Goal: Task Accomplishment & Management: Manage account settings

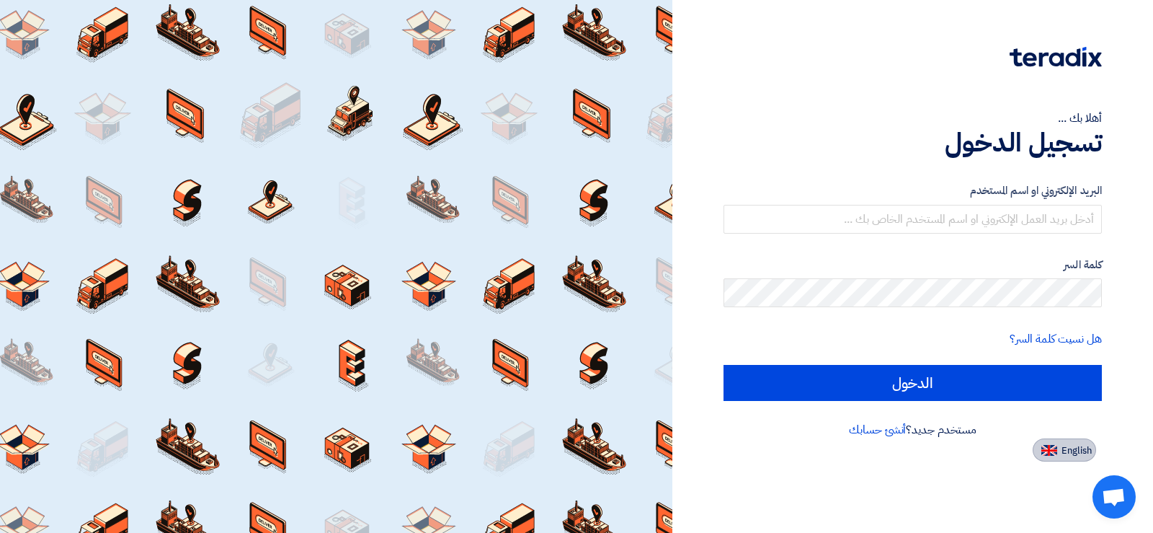
click at [1054, 442] on button "English" at bounding box center [1064, 449] width 63 height 23
type input "Sign in"
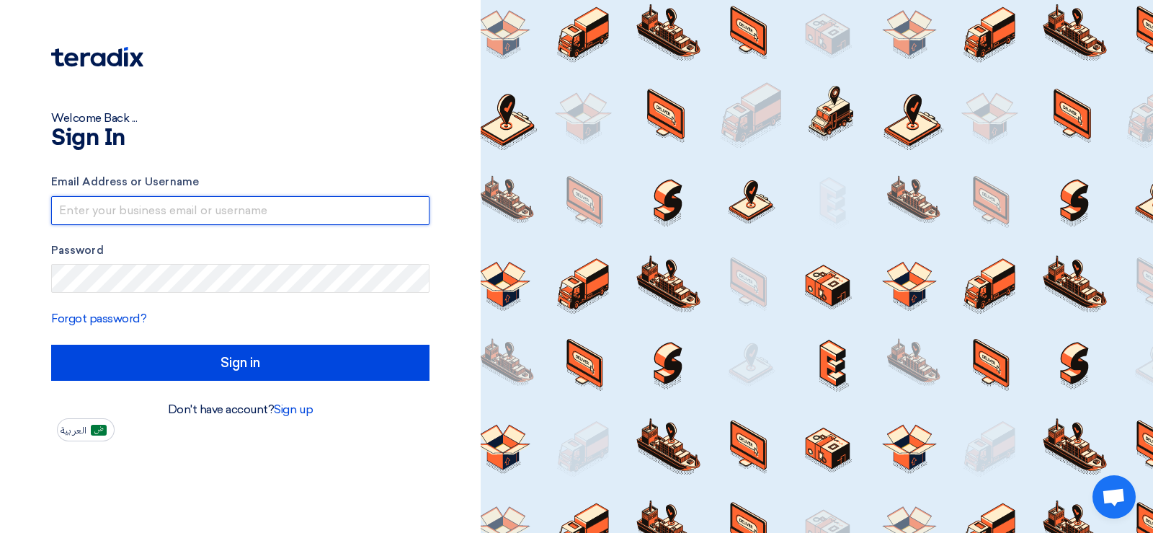
click at [135, 215] on input "text" at bounding box center [240, 210] width 378 height 29
type input "[EMAIL_ADDRESS][DOMAIN_NAME]"
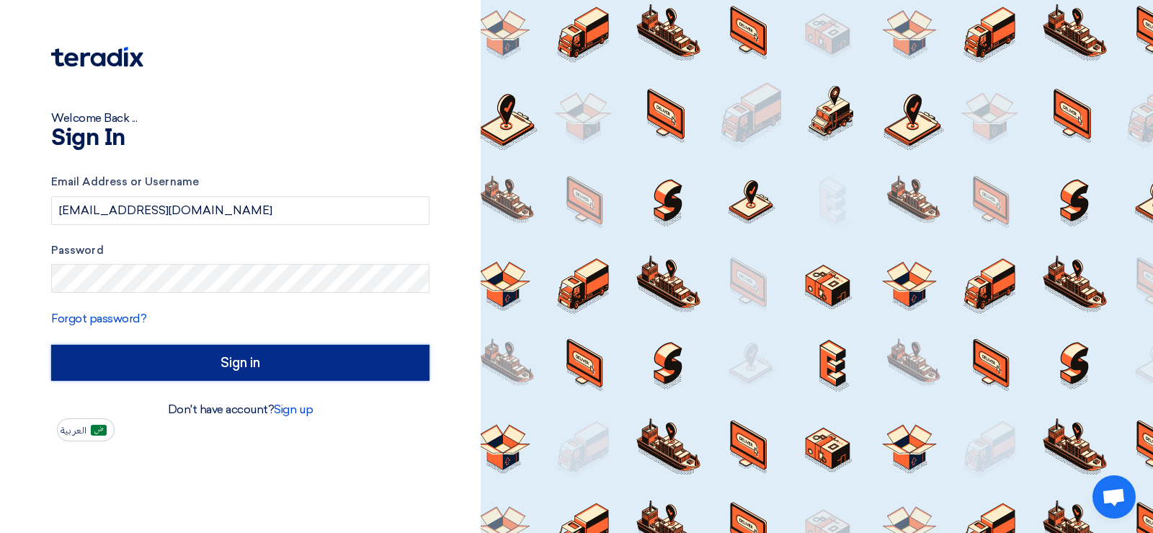
click at [236, 356] on input "Sign in" at bounding box center [240, 362] width 378 height 36
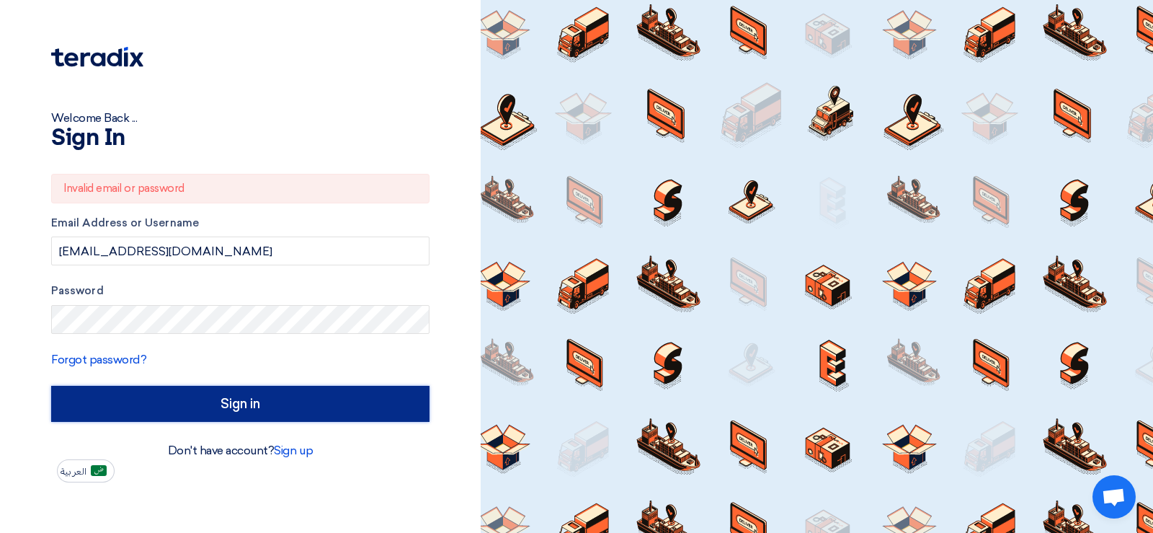
click at [254, 409] on input "Sign in" at bounding box center [240, 404] width 378 height 36
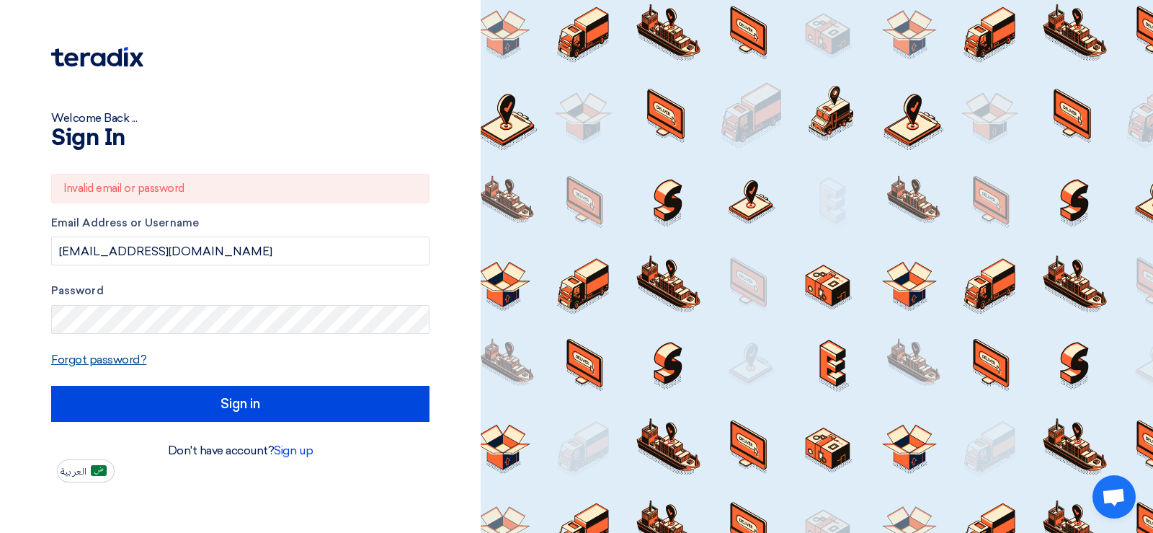
click at [108, 361] on link "Forgot password?" at bounding box center [98, 359] width 95 height 14
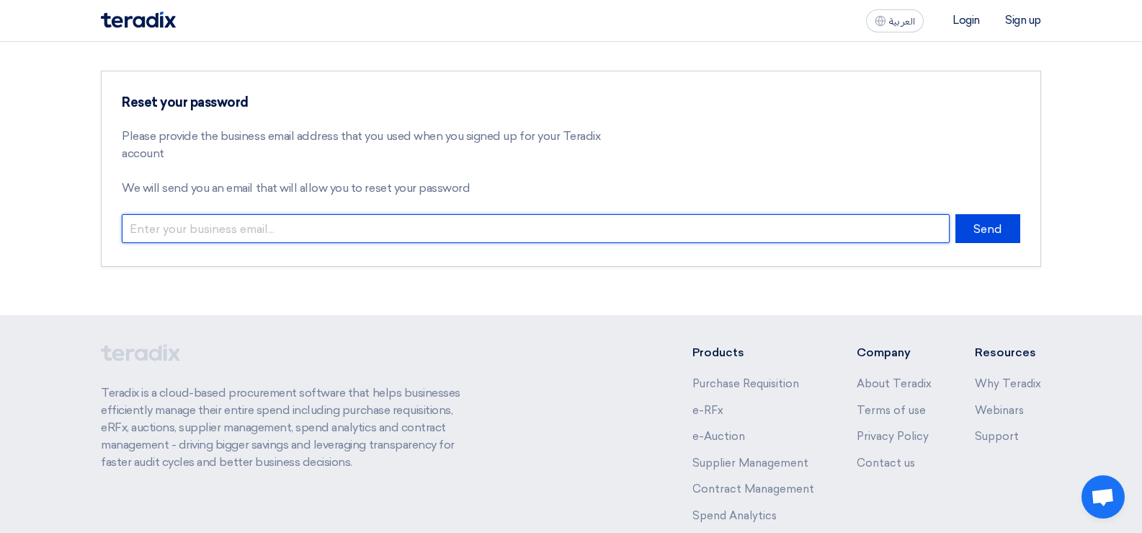
click at [226, 226] on input "email" at bounding box center [536, 228] width 828 height 29
type input "[EMAIL_ADDRESS][DOMAIN_NAME]"
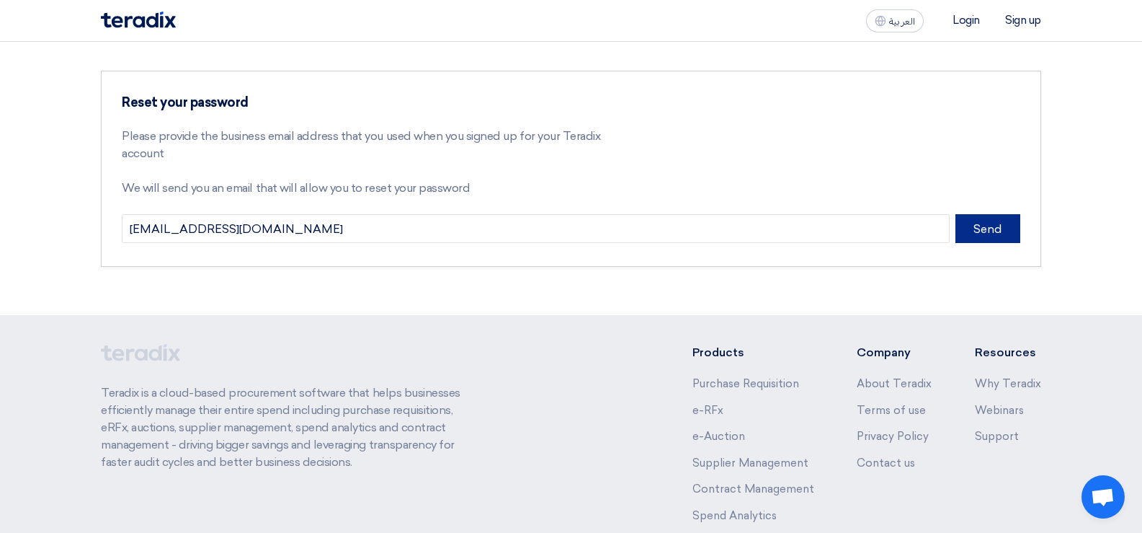
click at [998, 226] on button "Send" at bounding box center [988, 228] width 65 height 29
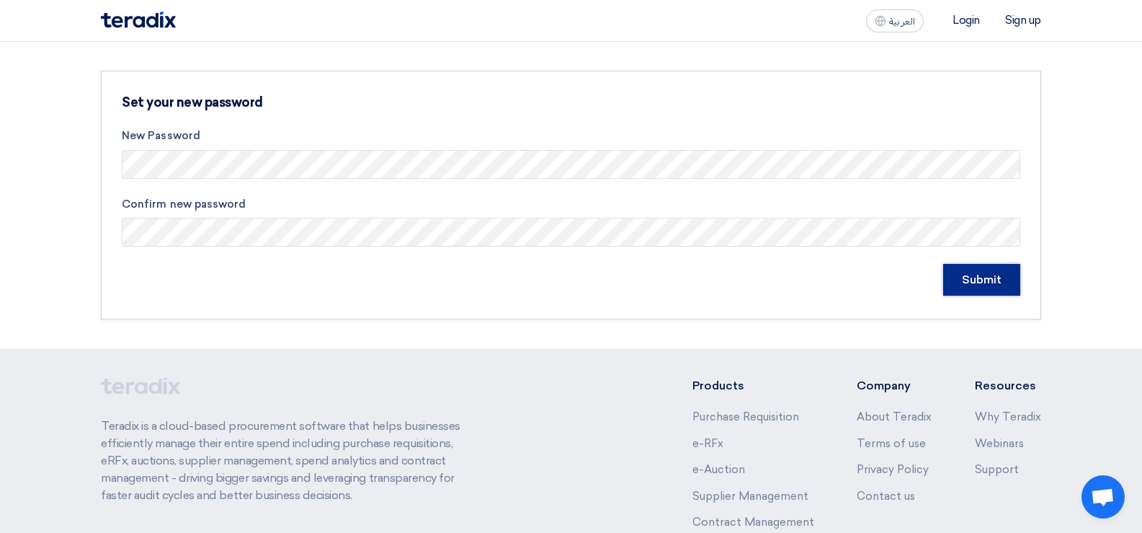
click at [975, 280] on input "Submit" at bounding box center [981, 280] width 77 height 32
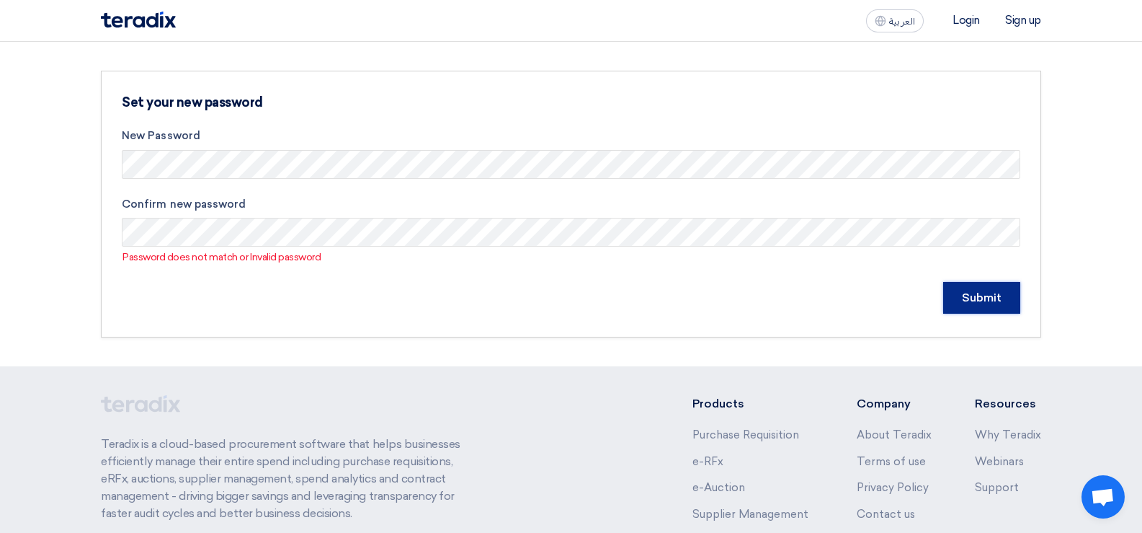
click at [989, 290] on input "Submit" at bounding box center [981, 298] width 77 height 32
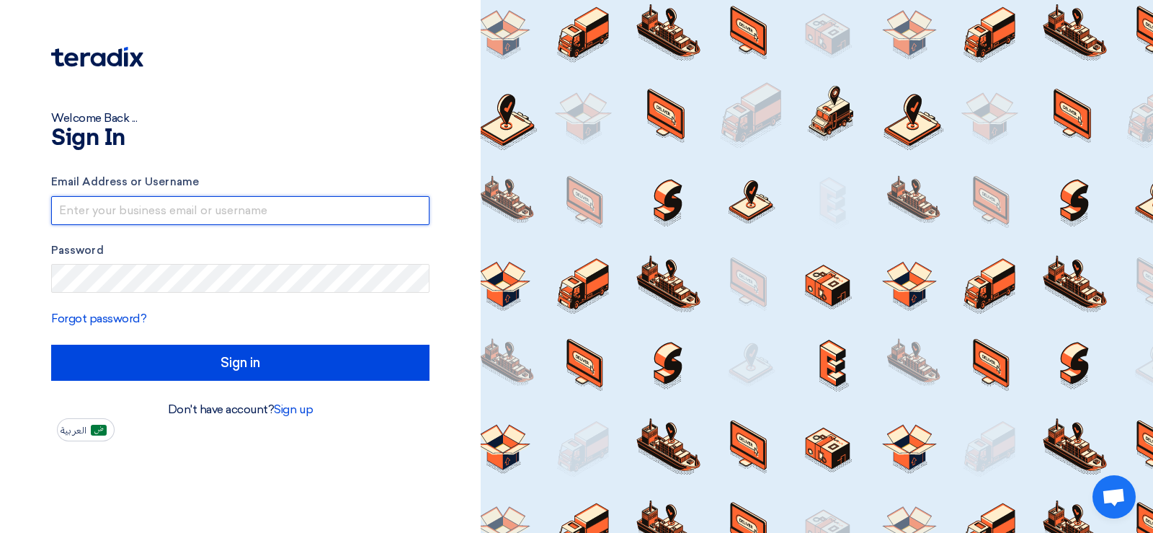
click at [132, 212] on input "text" at bounding box center [240, 210] width 378 height 29
type input "[EMAIL_ADDRESS][DOMAIN_NAME]"
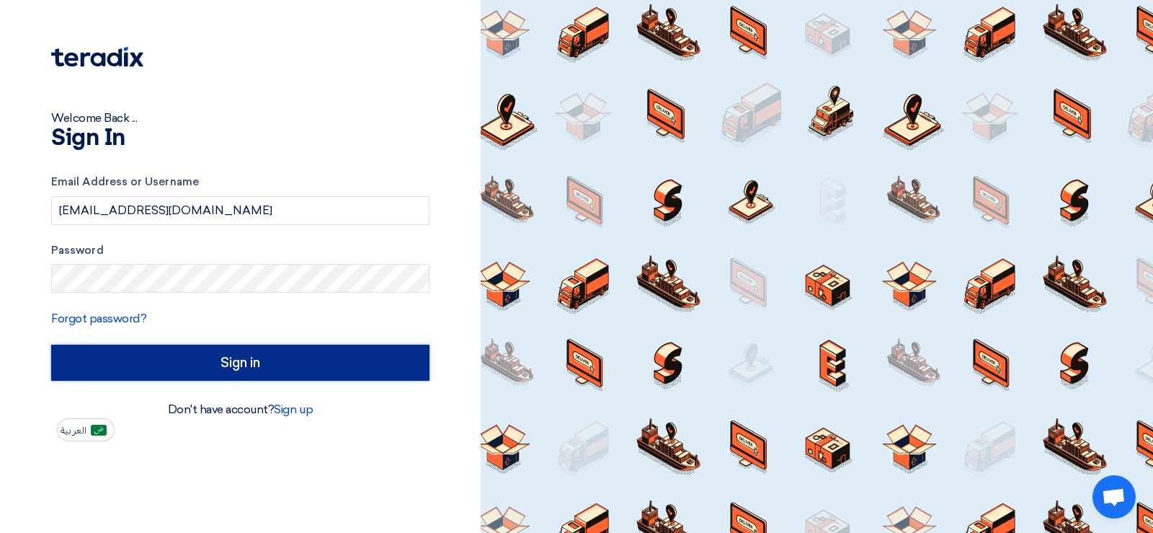
click at [242, 366] on input "Sign in" at bounding box center [240, 362] width 378 height 36
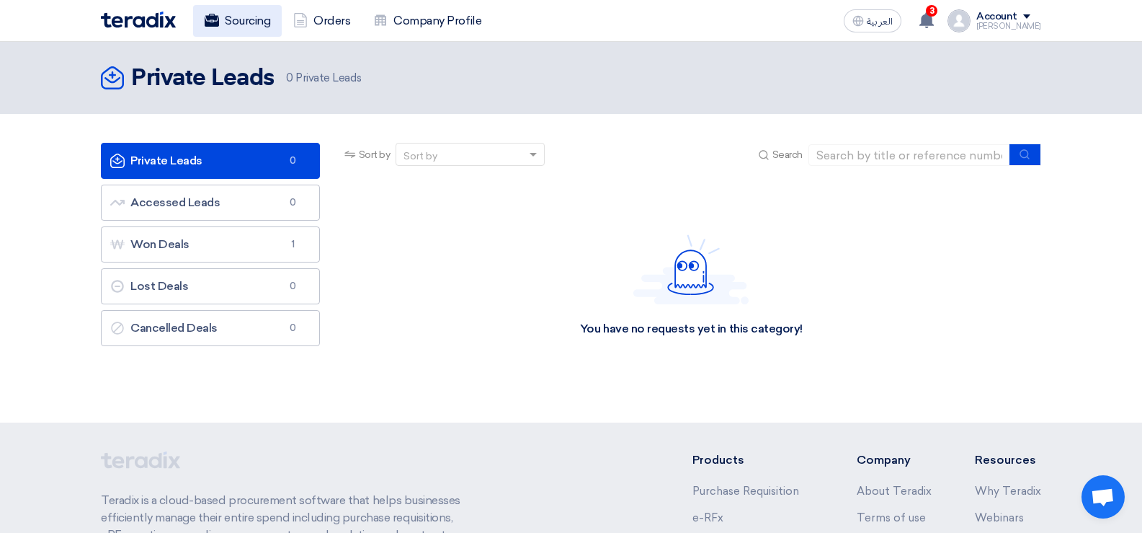
click at [255, 19] on link "Sourcing" at bounding box center [237, 21] width 89 height 32
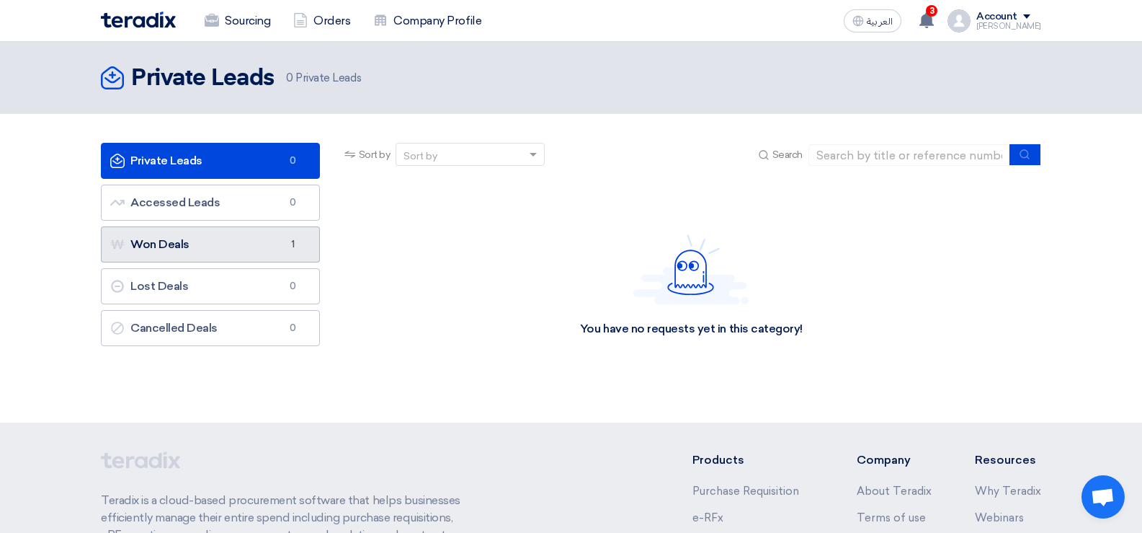
click at [258, 241] on link "Won Deals Won Deals 1" at bounding box center [210, 244] width 219 height 36
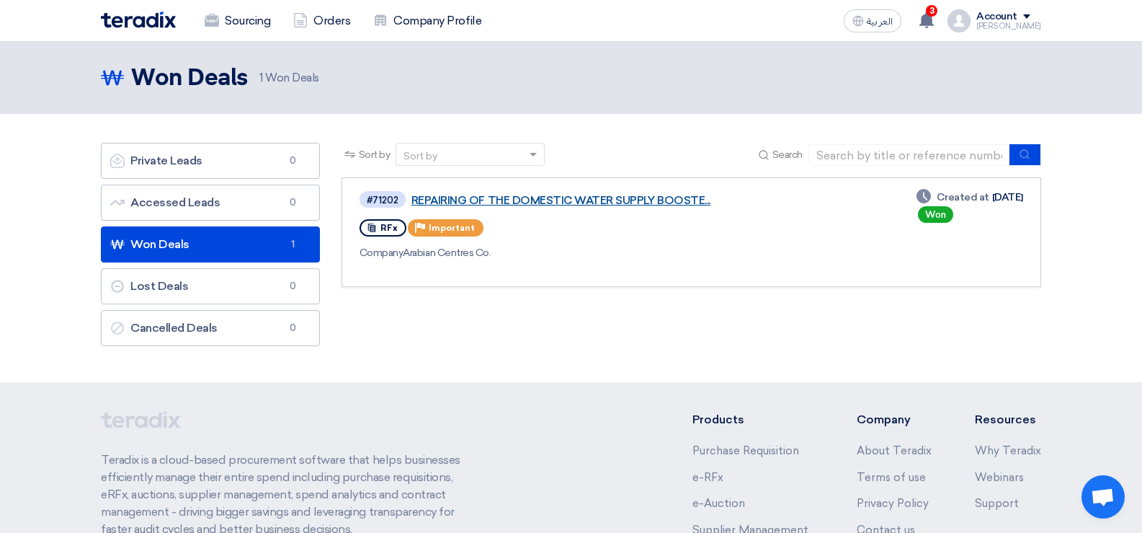
click at [553, 200] on link "REPAIRING OF THE DOMESTIC WATER SUPPLY BOOSTE..." at bounding box center [591, 200] width 360 height 13
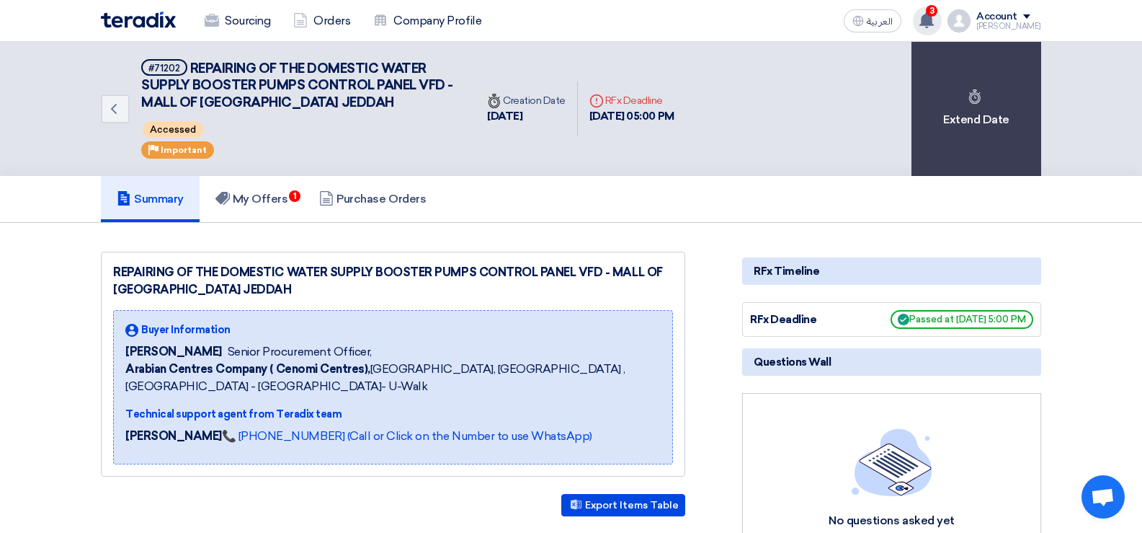
click at [938, 15] on span "3" at bounding box center [932, 11] width 12 height 12
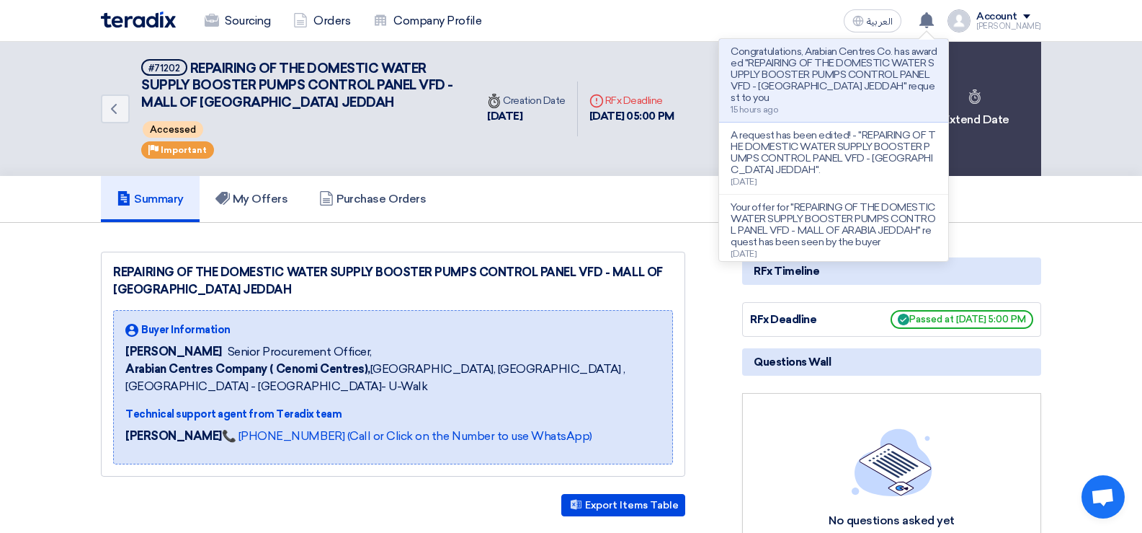
click at [614, 176] on div "Summary My Offers Purchase Orders" at bounding box center [571, 199] width 940 height 46
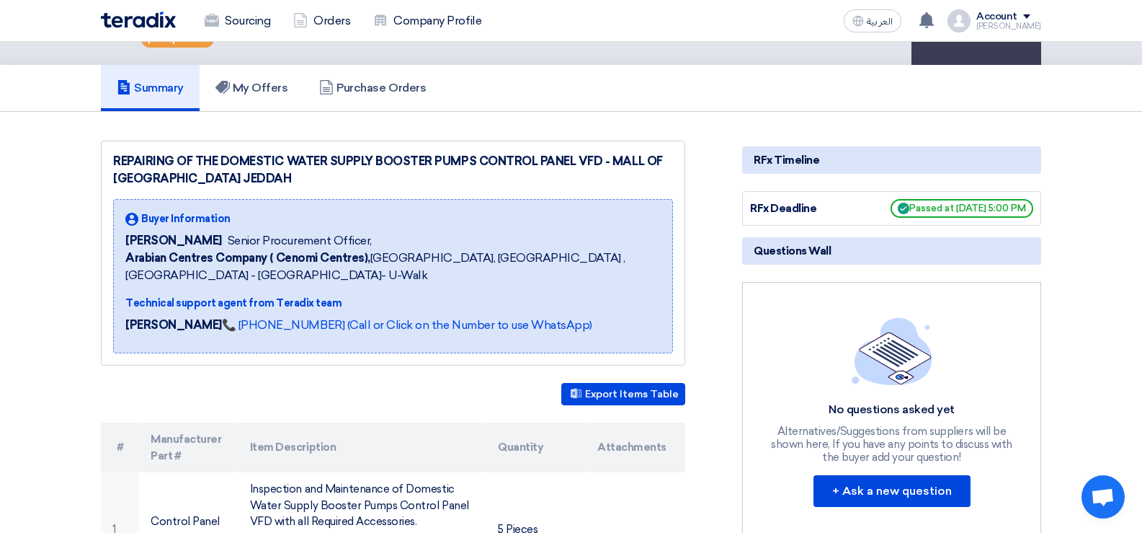
scroll to position [93, 0]
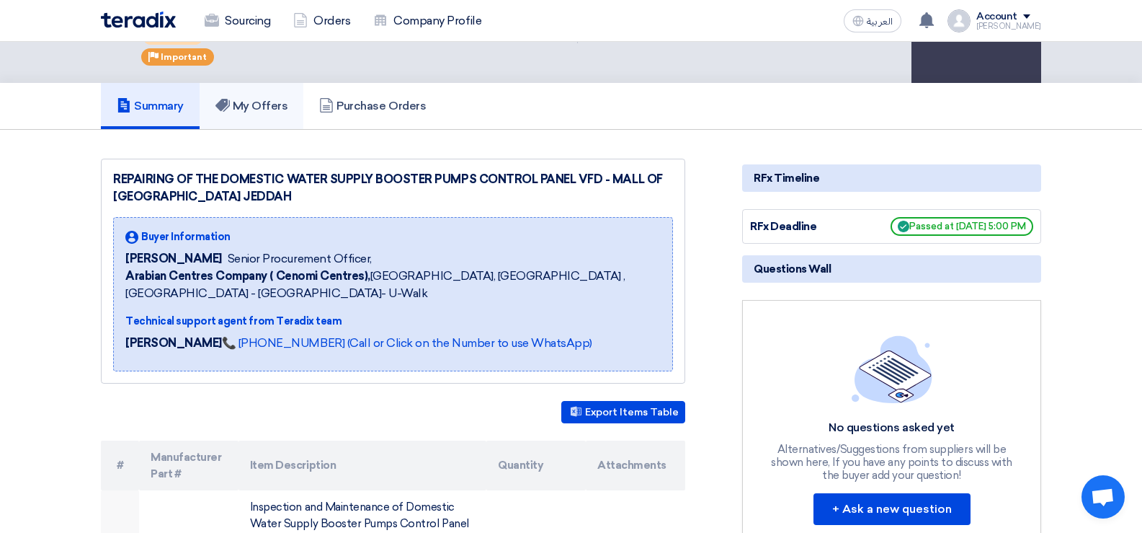
click at [246, 115] on link "My Offers" at bounding box center [252, 106] width 104 height 46
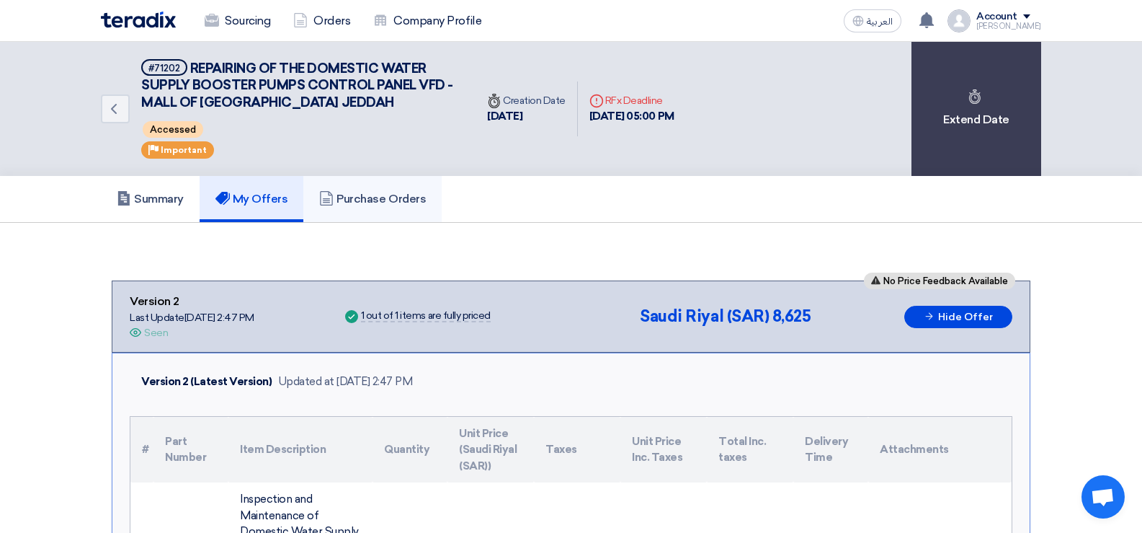
click at [383, 192] on h5 "Purchase Orders" at bounding box center [372, 199] width 107 height 14
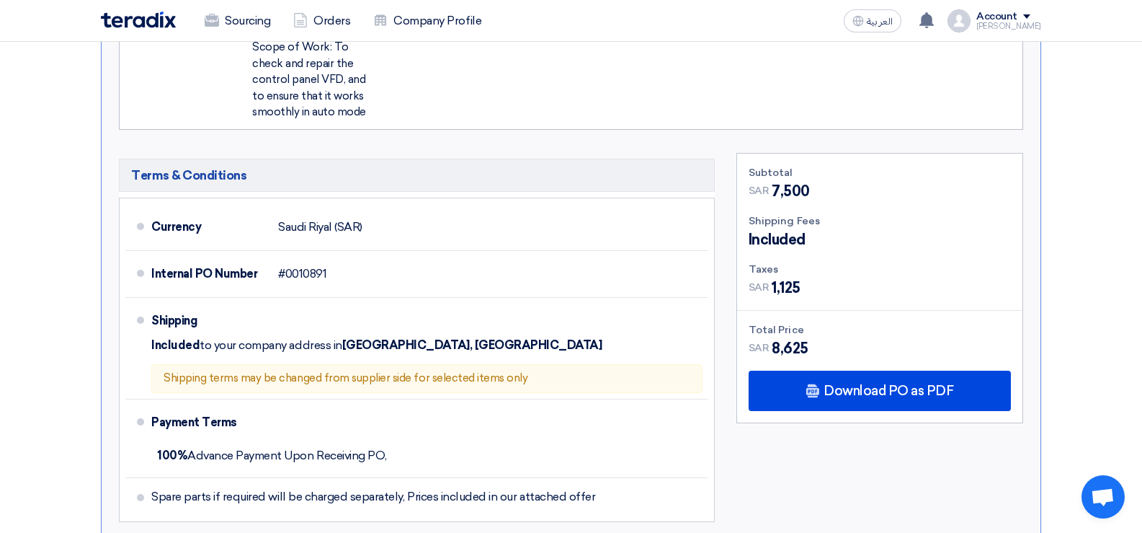
scroll to position [490, 0]
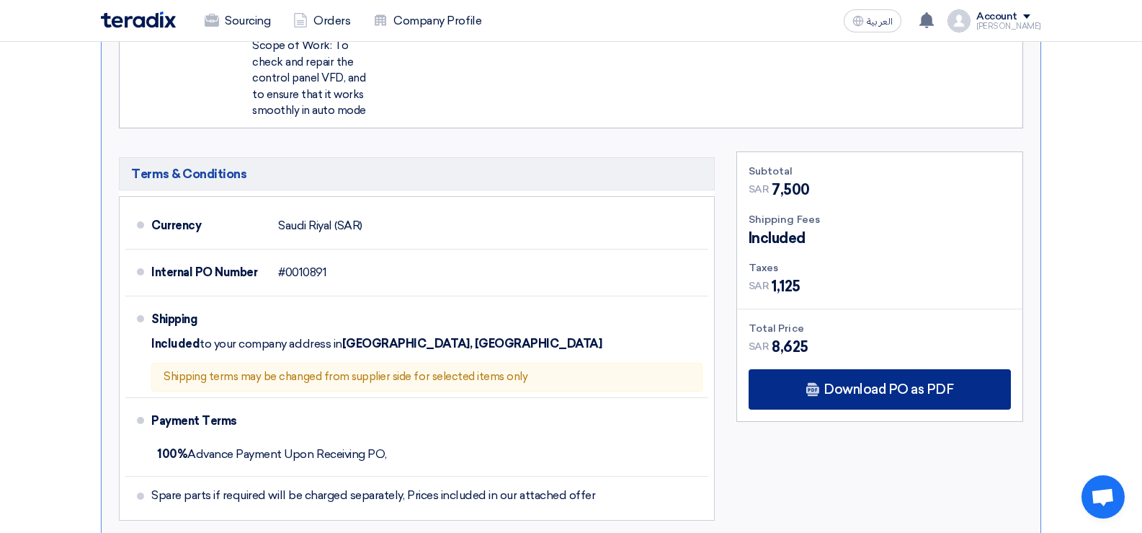
click at [869, 388] on span "Download PO as PDF" at bounding box center [889, 389] width 130 height 13
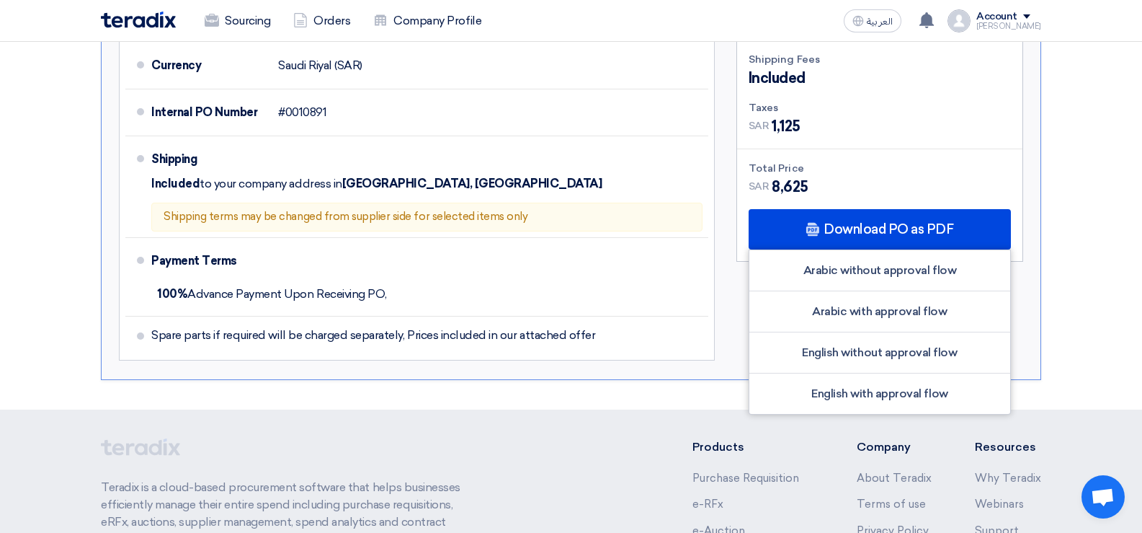
scroll to position [651, 0]
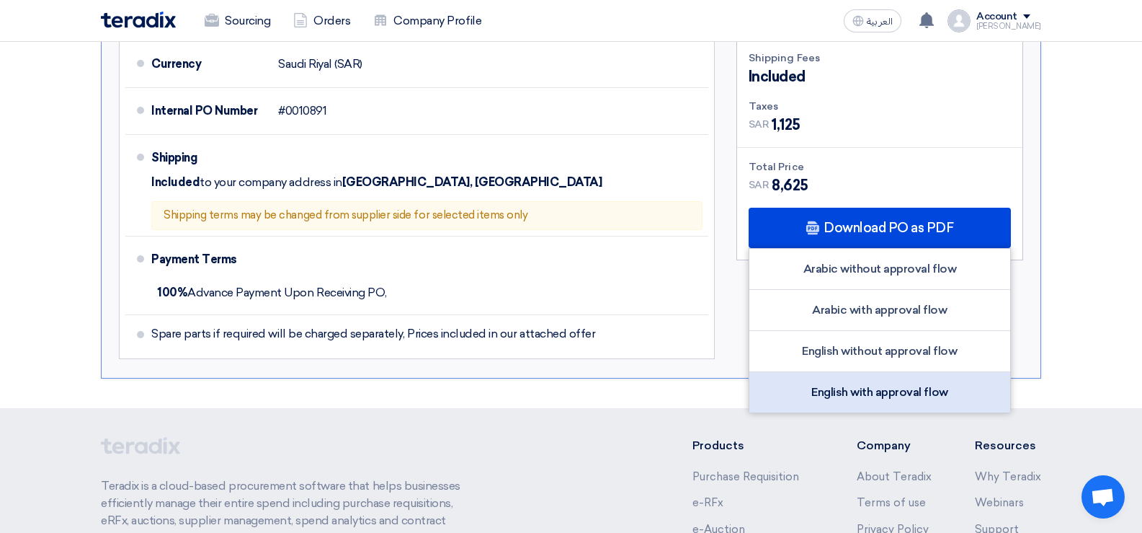
click at [835, 401] on div "English with approval flow" at bounding box center [879, 392] width 261 height 40
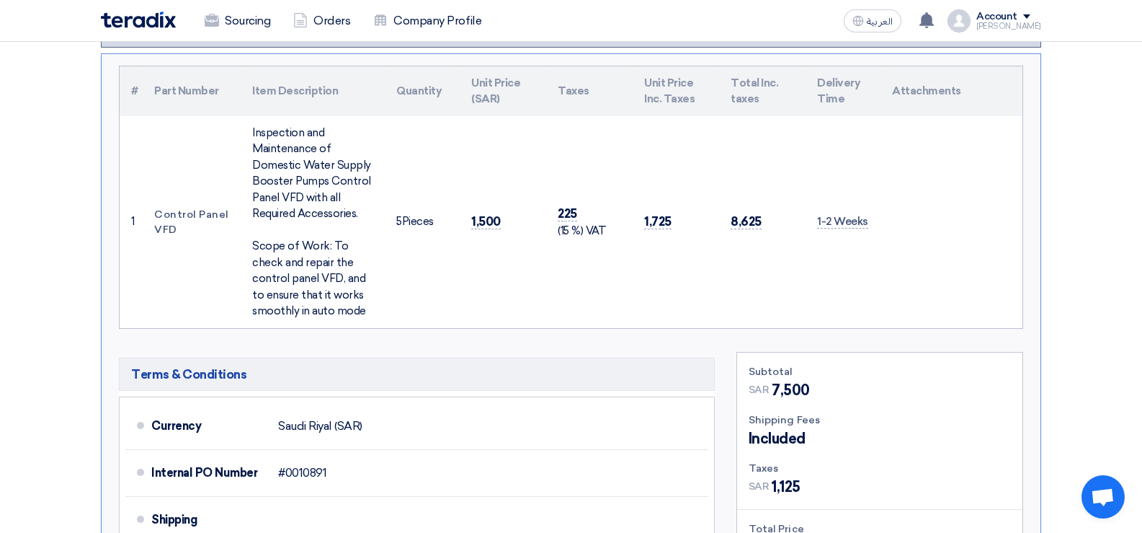
scroll to position [0, 0]
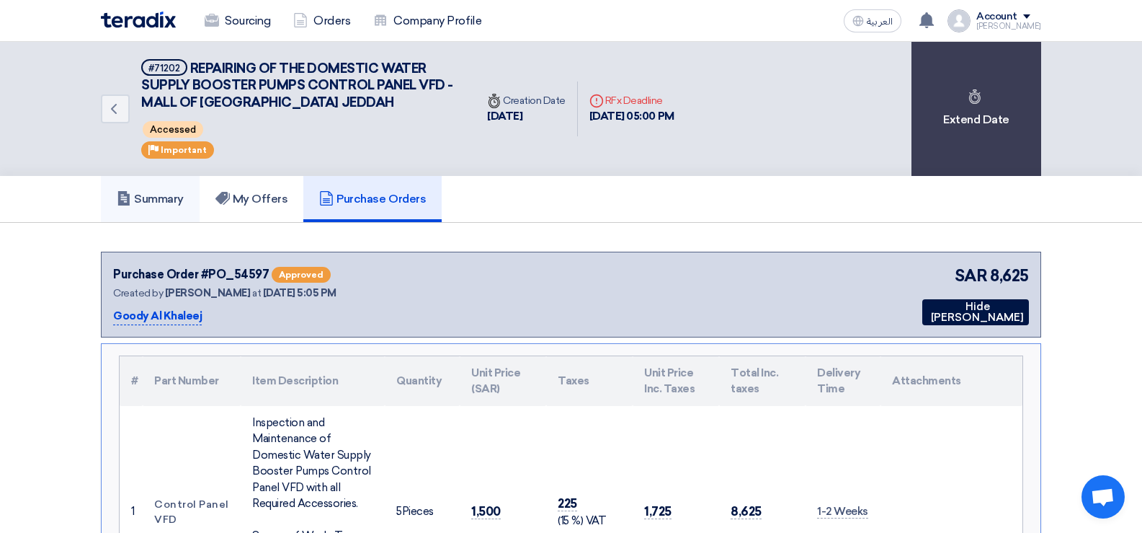
click at [152, 200] on h5 "Summary" at bounding box center [150, 199] width 67 height 14
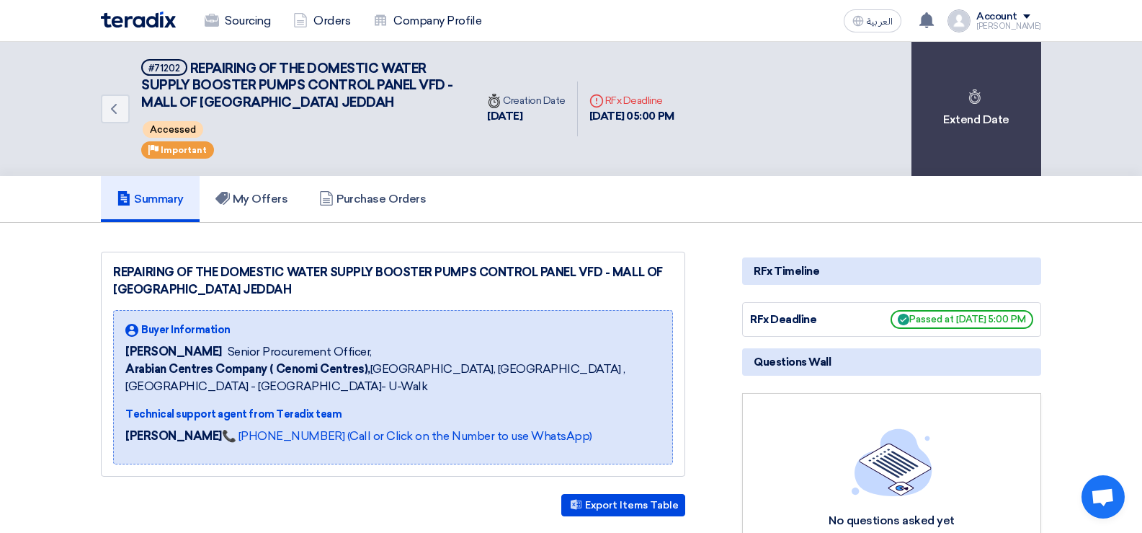
click at [1018, 18] on div "Account" at bounding box center [996, 17] width 41 height 12
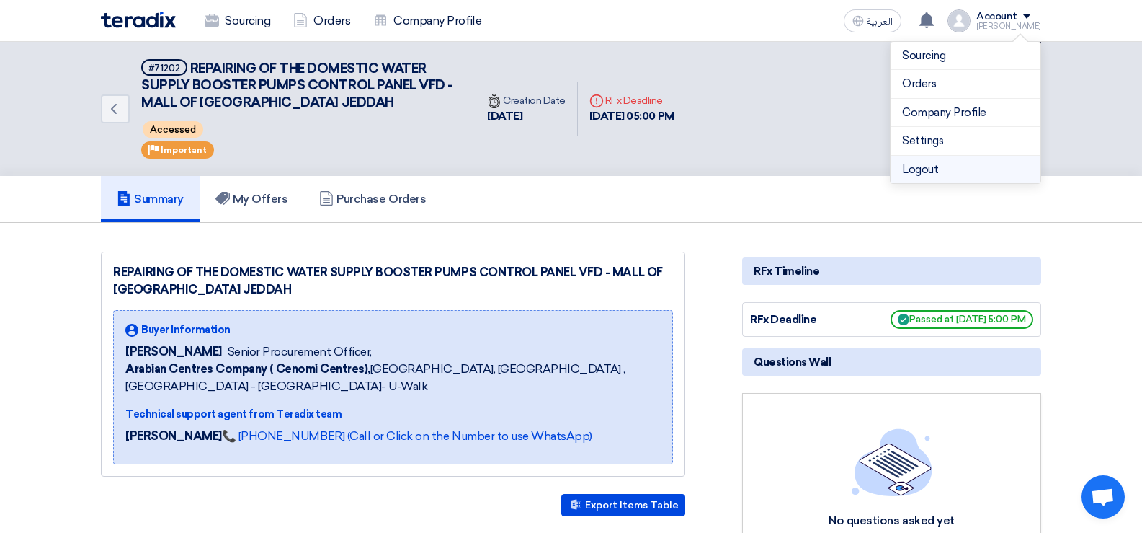
click at [920, 165] on li "Logout" at bounding box center [966, 170] width 150 height 28
